Goal: Task Accomplishment & Management: Use online tool/utility

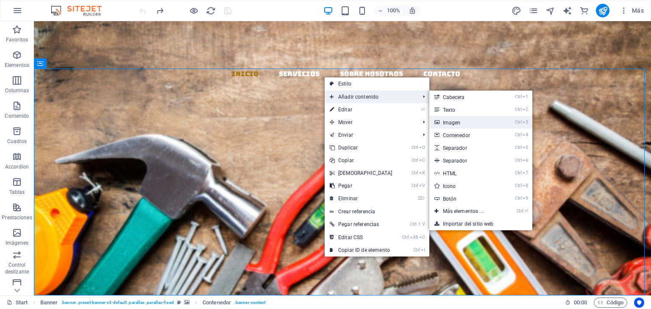
click at [447, 123] on link "Ctrl 3 Imagen" at bounding box center [464, 122] width 71 height 13
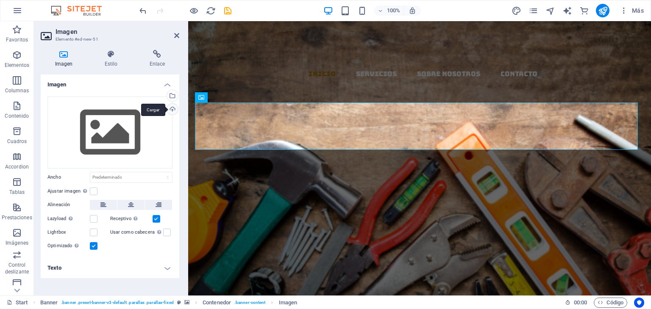
click at [171, 111] on div "Cargar" at bounding box center [171, 110] width 13 height 13
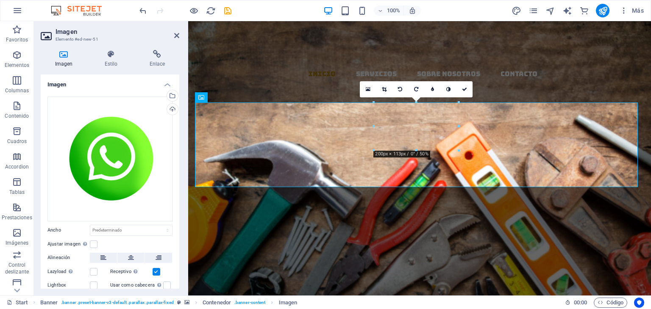
scroll to position [40, 0]
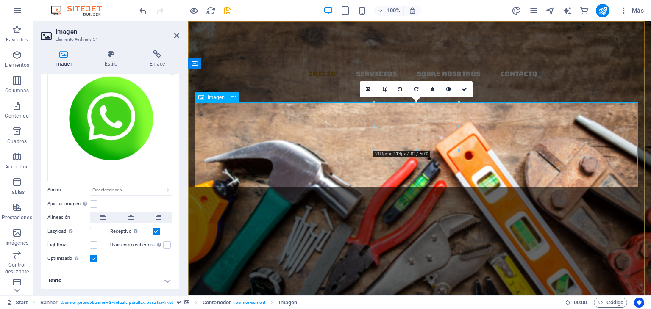
click at [298, 216] on figure at bounding box center [419, 300] width 449 height 169
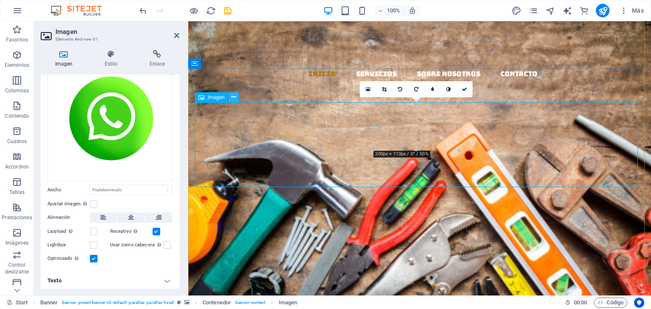
click at [235, 97] on icon at bounding box center [233, 97] width 5 height 9
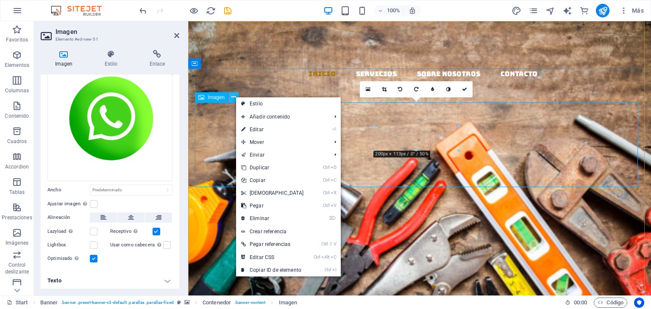
click at [232, 97] on icon at bounding box center [233, 97] width 5 height 9
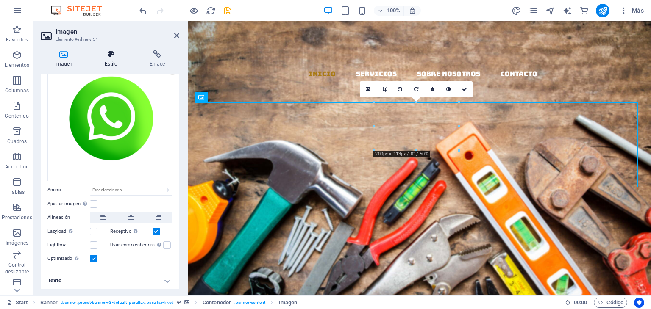
click at [119, 55] on icon at bounding box center [111, 54] width 42 height 8
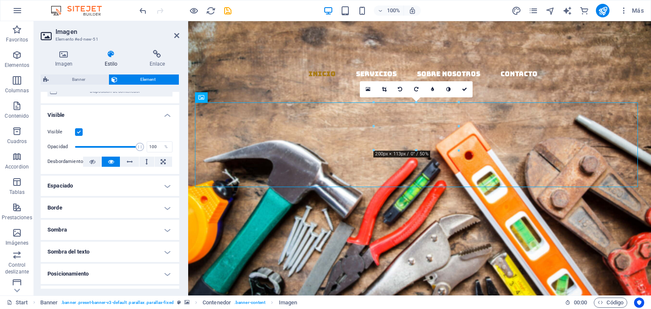
scroll to position [168, 0]
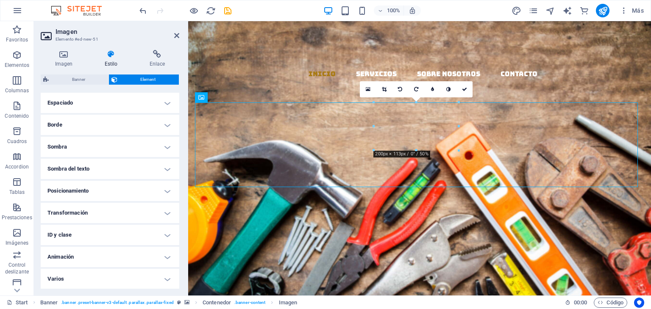
click at [114, 188] on h4 "Posicionamiento" at bounding box center [110, 191] width 138 height 20
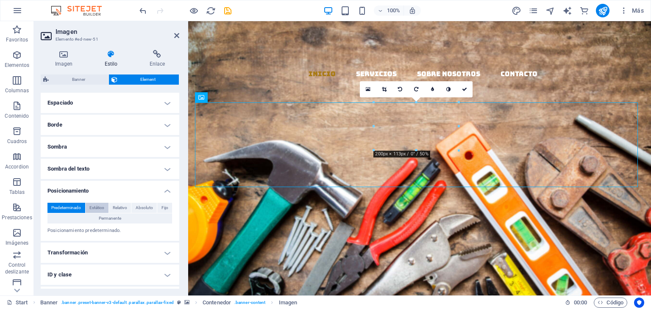
click at [95, 207] on span "Estático" at bounding box center [96, 208] width 15 height 10
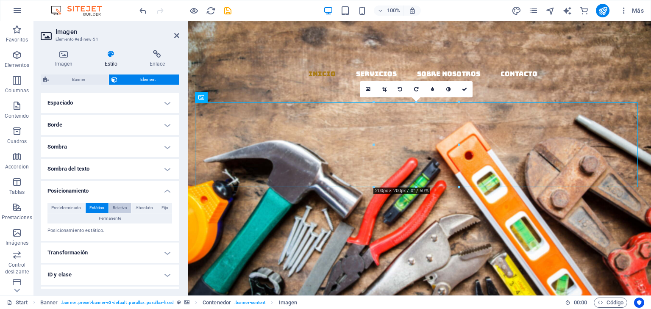
click at [119, 205] on span "Relativo" at bounding box center [120, 208] width 14 height 10
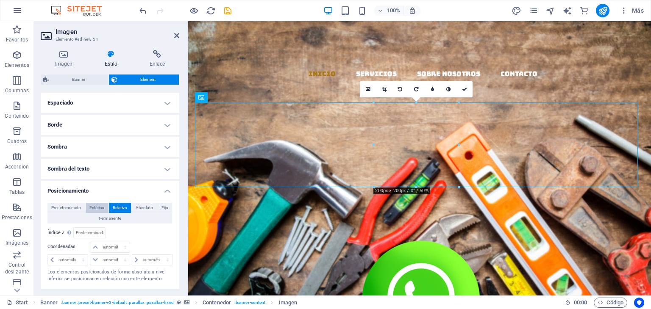
click at [97, 208] on span "Estático" at bounding box center [96, 208] width 15 height 10
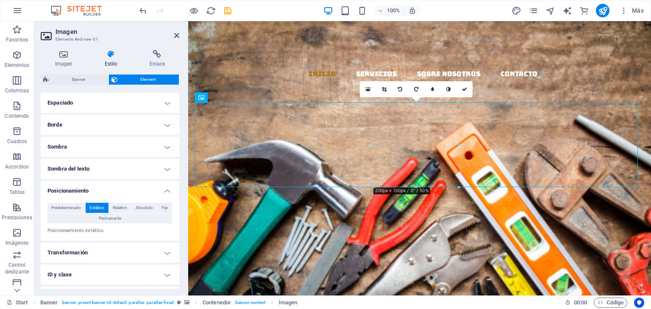
click at [101, 206] on span "Estático" at bounding box center [96, 208] width 15 height 10
click at [122, 206] on span "Relativo" at bounding box center [120, 208] width 14 height 10
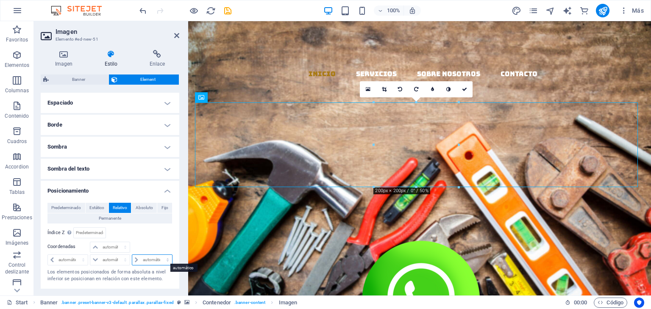
click at [135, 260] on select "automático px rem % em" at bounding box center [152, 260] width 40 height 10
click at [134, 258] on select "automático px rem % em" at bounding box center [152, 260] width 40 height 10
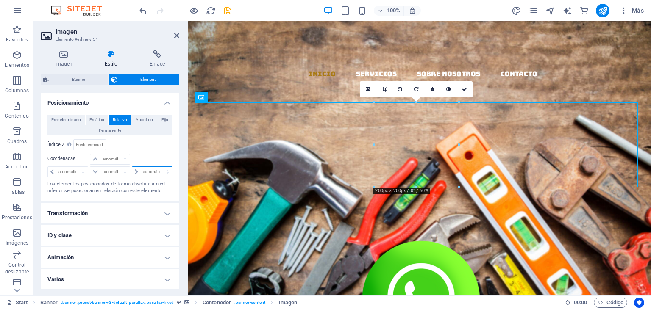
scroll to position [256, 0]
click at [153, 213] on h4 "Transformación" at bounding box center [110, 213] width 138 height 20
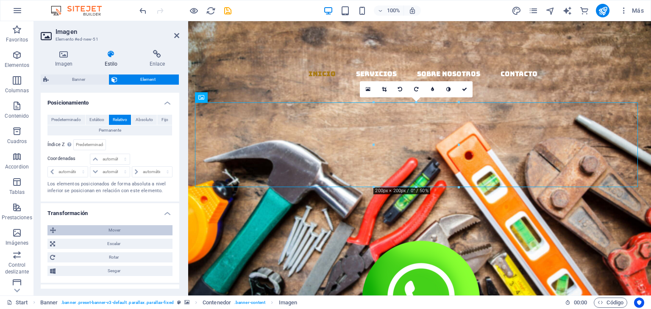
click at [115, 229] on span "Mover" at bounding box center [113, 230] width 111 height 10
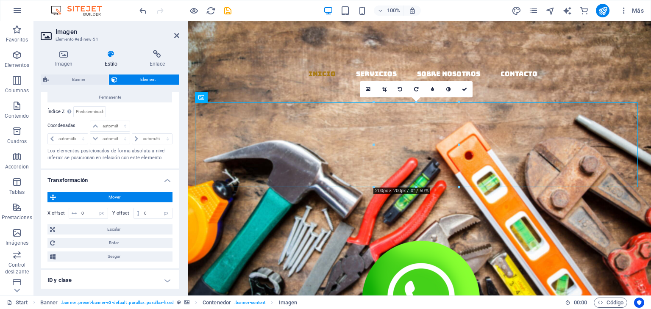
scroll to position [298, 0]
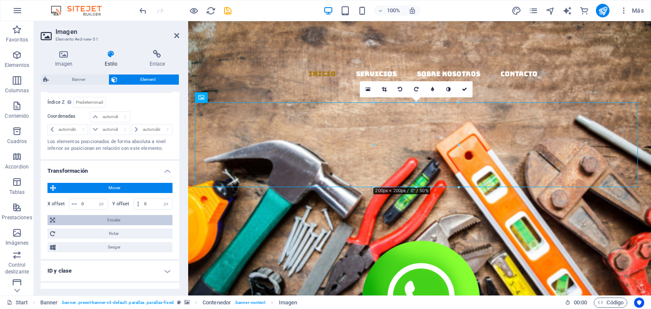
click at [112, 217] on span "Escalar" at bounding box center [114, 220] width 112 height 10
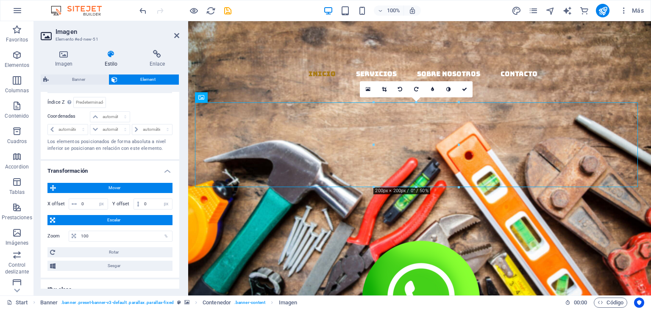
click at [121, 186] on span "Mover" at bounding box center [113, 188] width 111 height 10
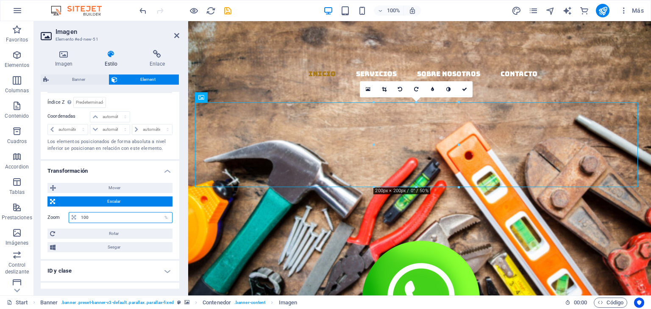
click at [118, 214] on input "100" at bounding box center [125, 218] width 93 height 10
drag, startPoint x: 103, startPoint y: 217, endPoint x: 83, endPoint y: 217, distance: 19.9
click at [83, 217] on input "100" at bounding box center [125, 218] width 93 height 10
click at [82, 215] on input "100" at bounding box center [125, 218] width 93 height 10
click at [83, 214] on input "100" at bounding box center [125, 218] width 93 height 10
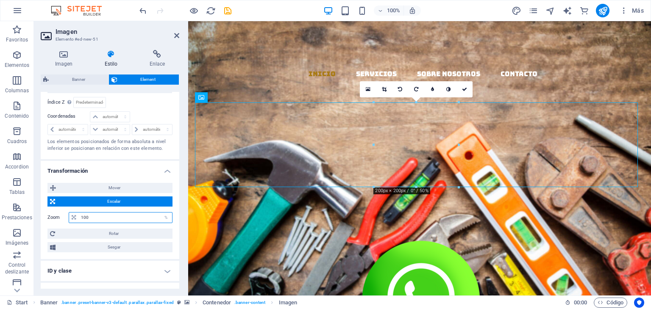
click at [85, 214] on input "100" at bounding box center [125, 218] width 93 height 10
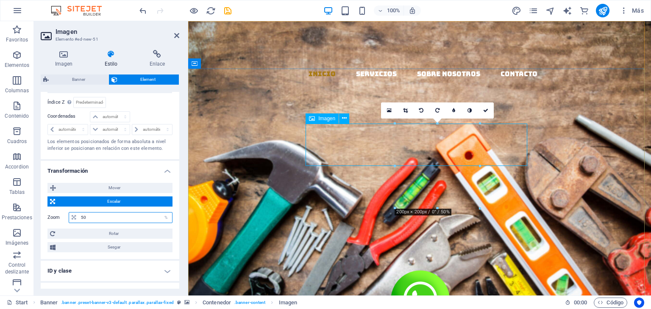
type input "50"
click at [325, 258] on figure at bounding box center [419, 300] width 224 height 85
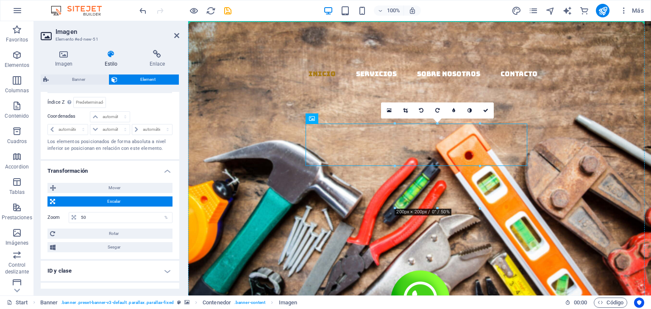
drag, startPoint x: 422, startPoint y: 144, endPoint x: 608, endPoint y: 133, distance: 186.7
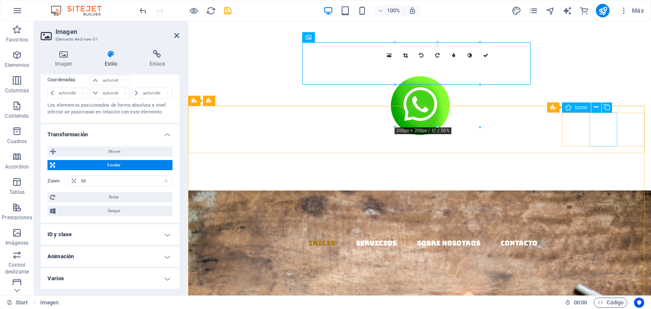
scroll to position [201, 0]
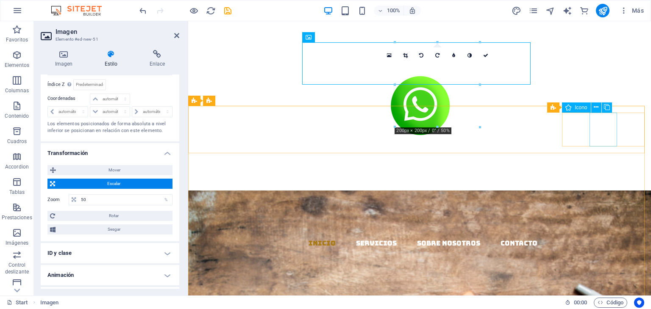
click at [608, 283] on figure at bounding box center [423, 300] width 456 height 34
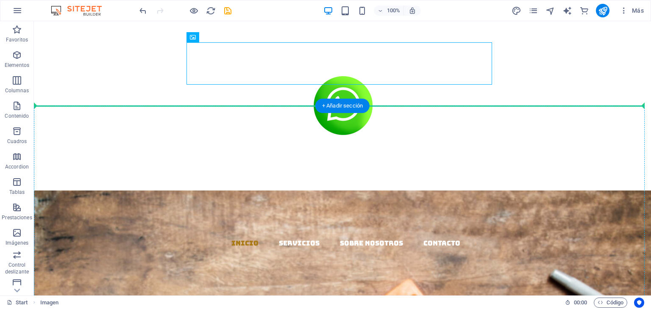
drag, startPoint x: 340, startPoint y: 63, endPoint x: 615, endPoint y: 202, distance: 308.9
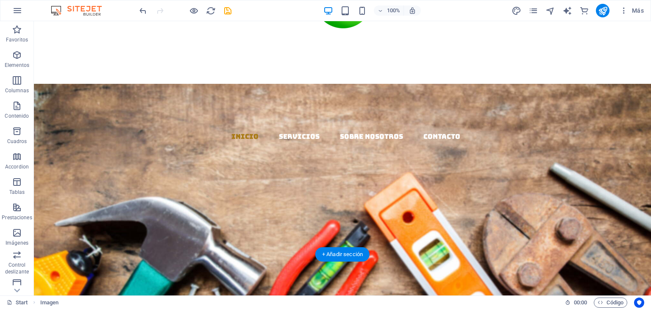
scroll to position [127, 0]
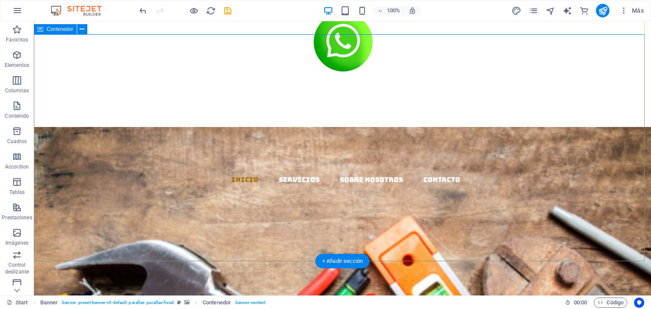
scroll to position [0, 0]
